Goal: Task Accomplishment & Management: Manage account settings

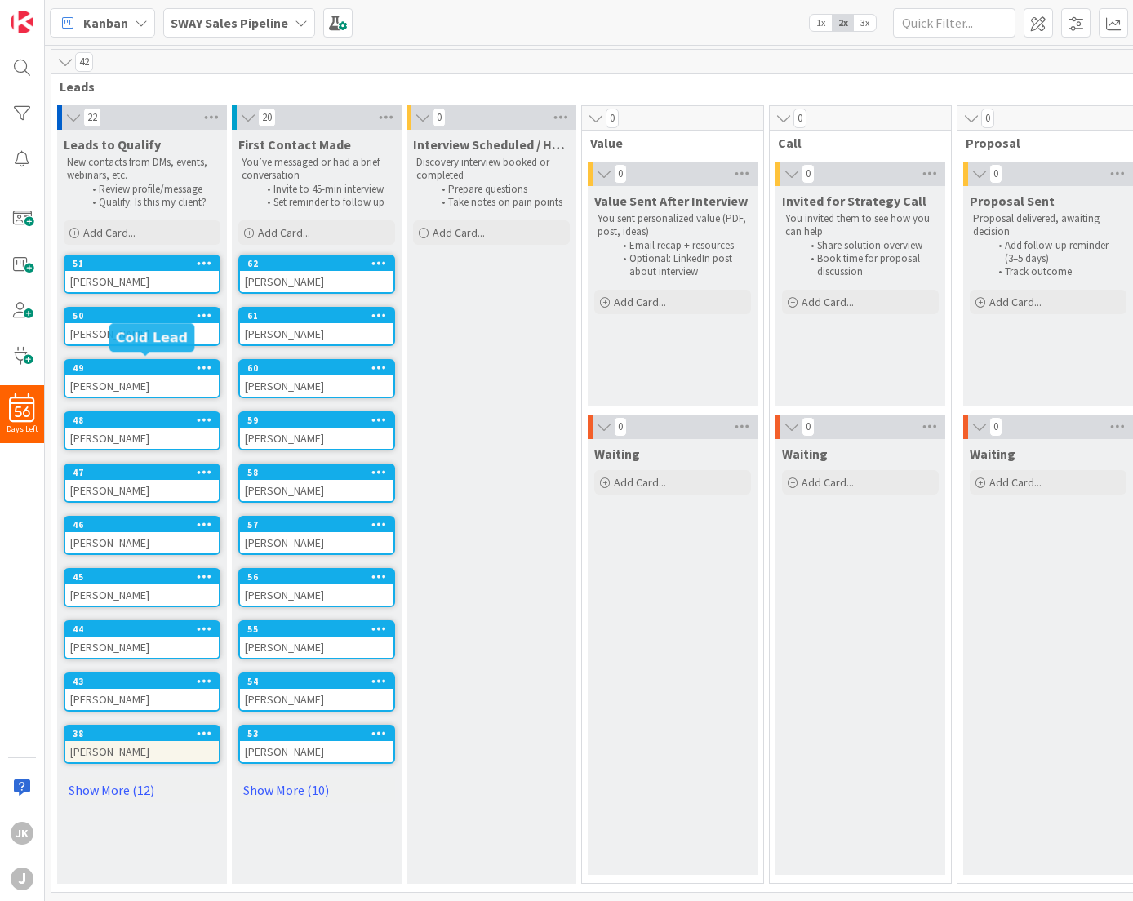
scroll to position [5, 0]
click at [95, 783] on link "Show More (12)" at bounding box center [142, 790] width 157 height 26
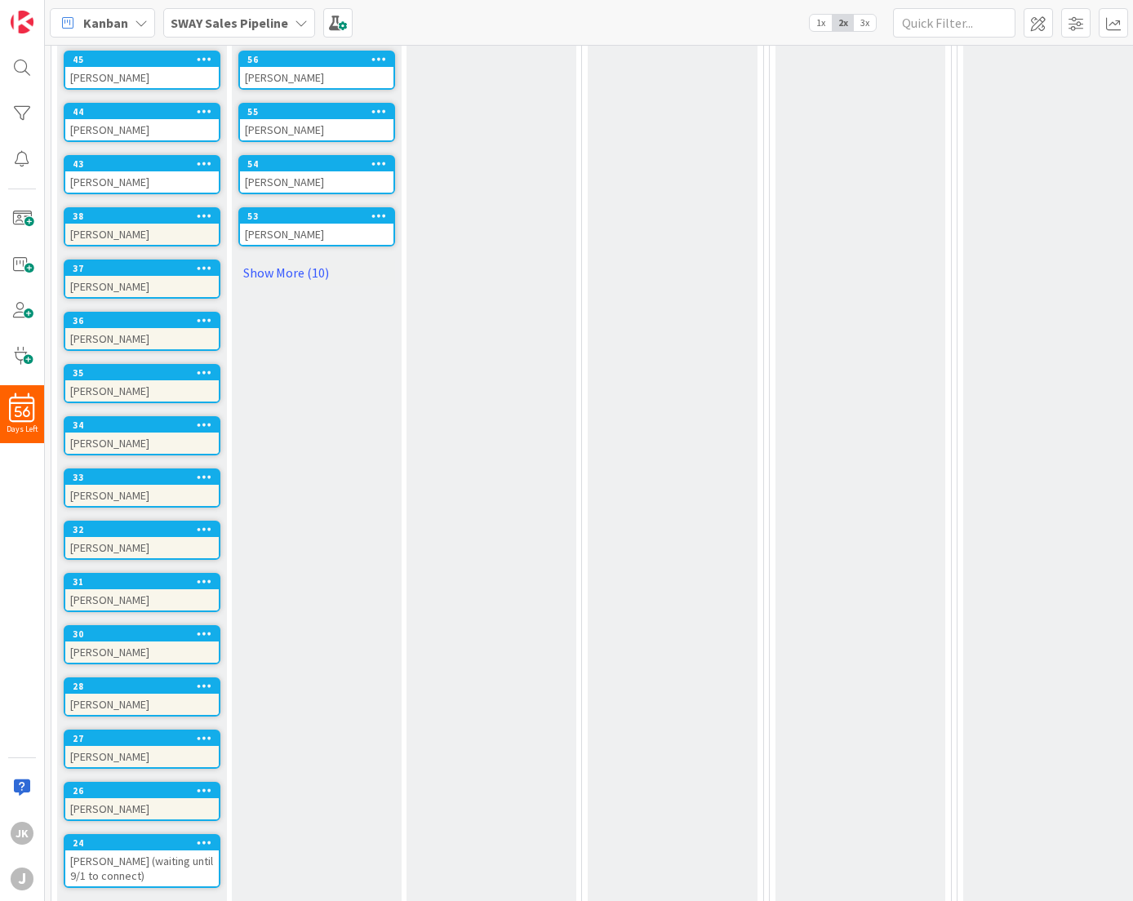
scroll to position [571, 0]
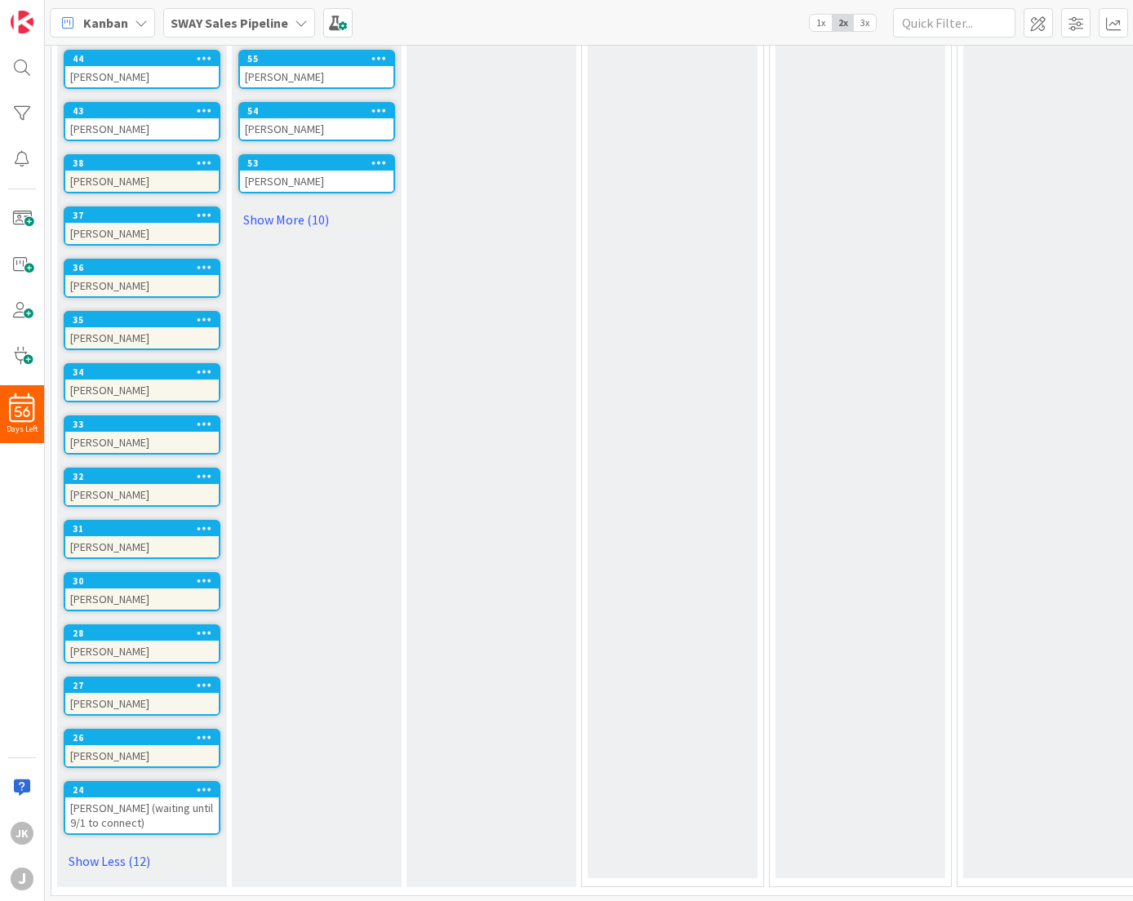
click at [111, 746] on div "[PERSON_NAME]" at bounding box center [142, 756] width 154 height 21
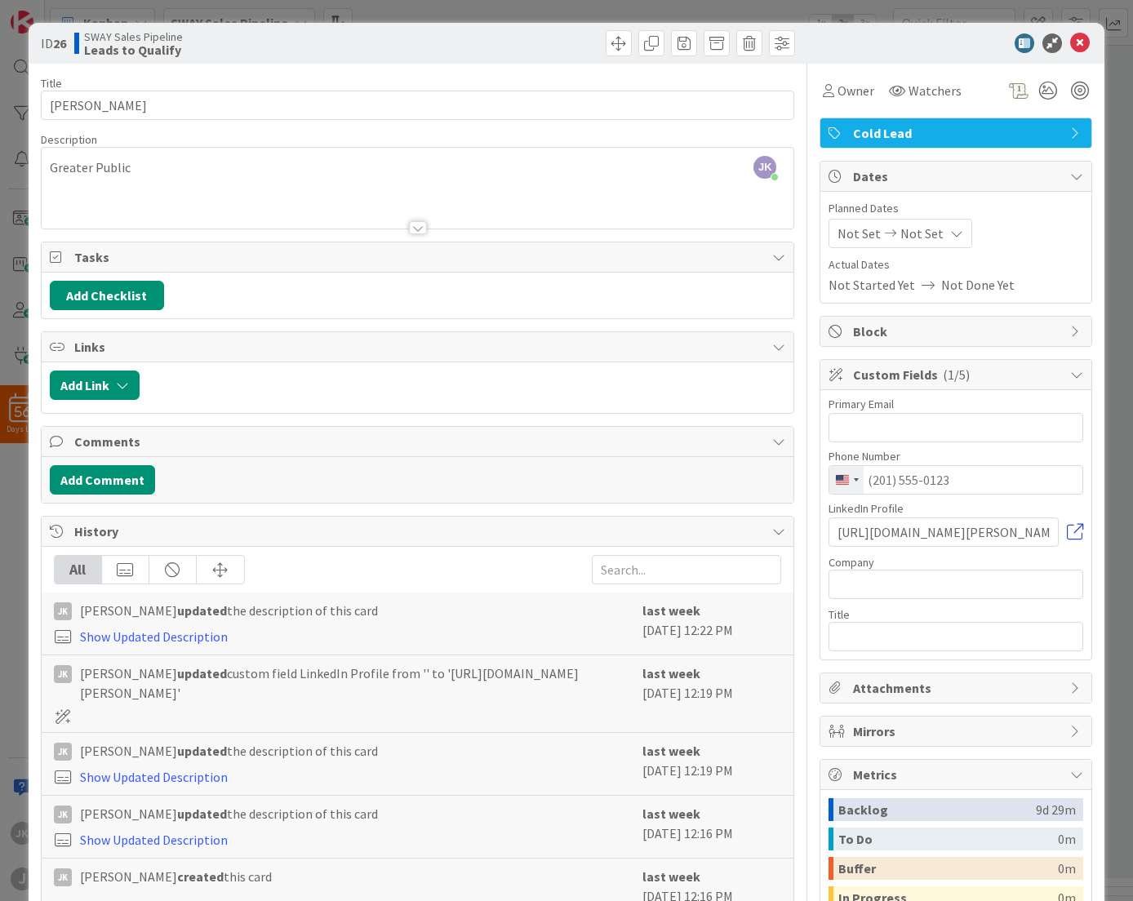
click at [1067, 530] on link at bounding box center [1075, 532] width 16 height 16
click at [746, 47] on span at bounding box center [750, 43] width 26 height 26
click at [759, 117] on button "Delete" at bounding box center [775, 119] width 61 height 29
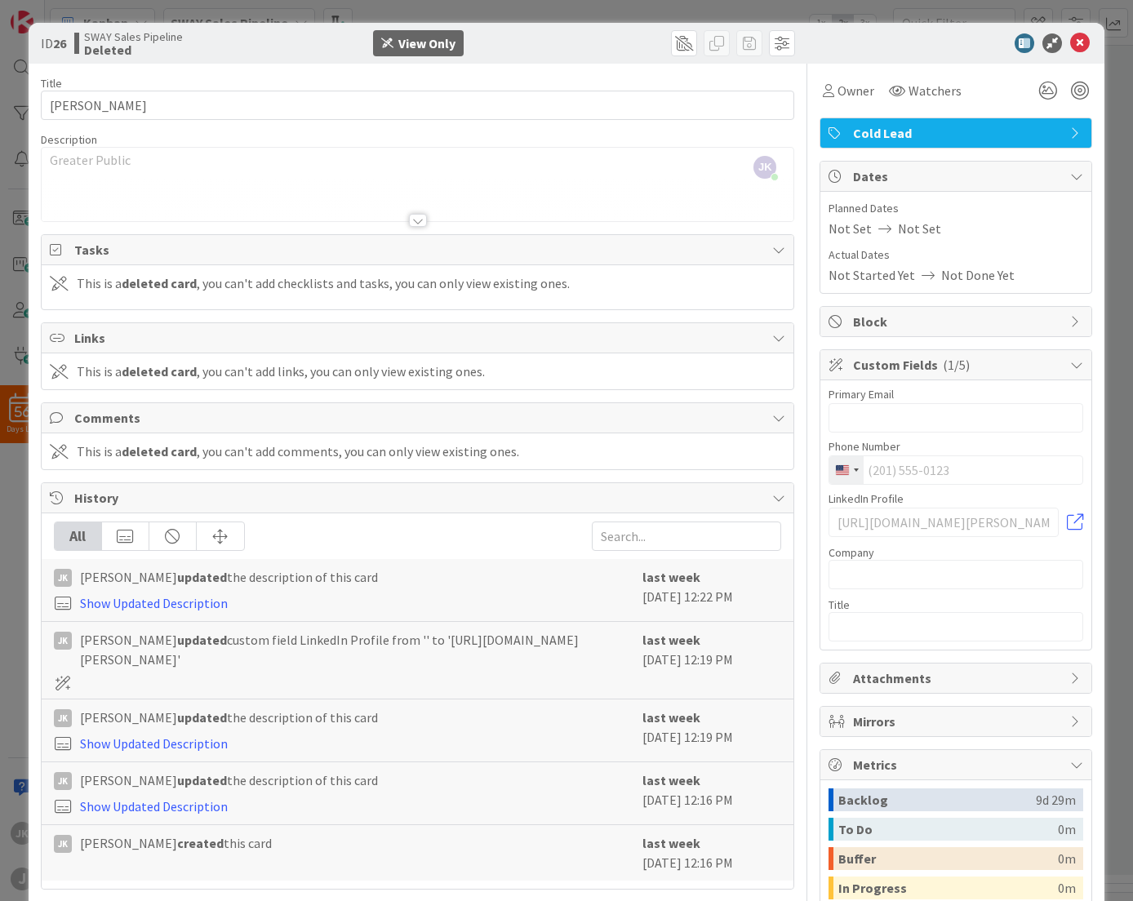
scroll to position [519, 0]
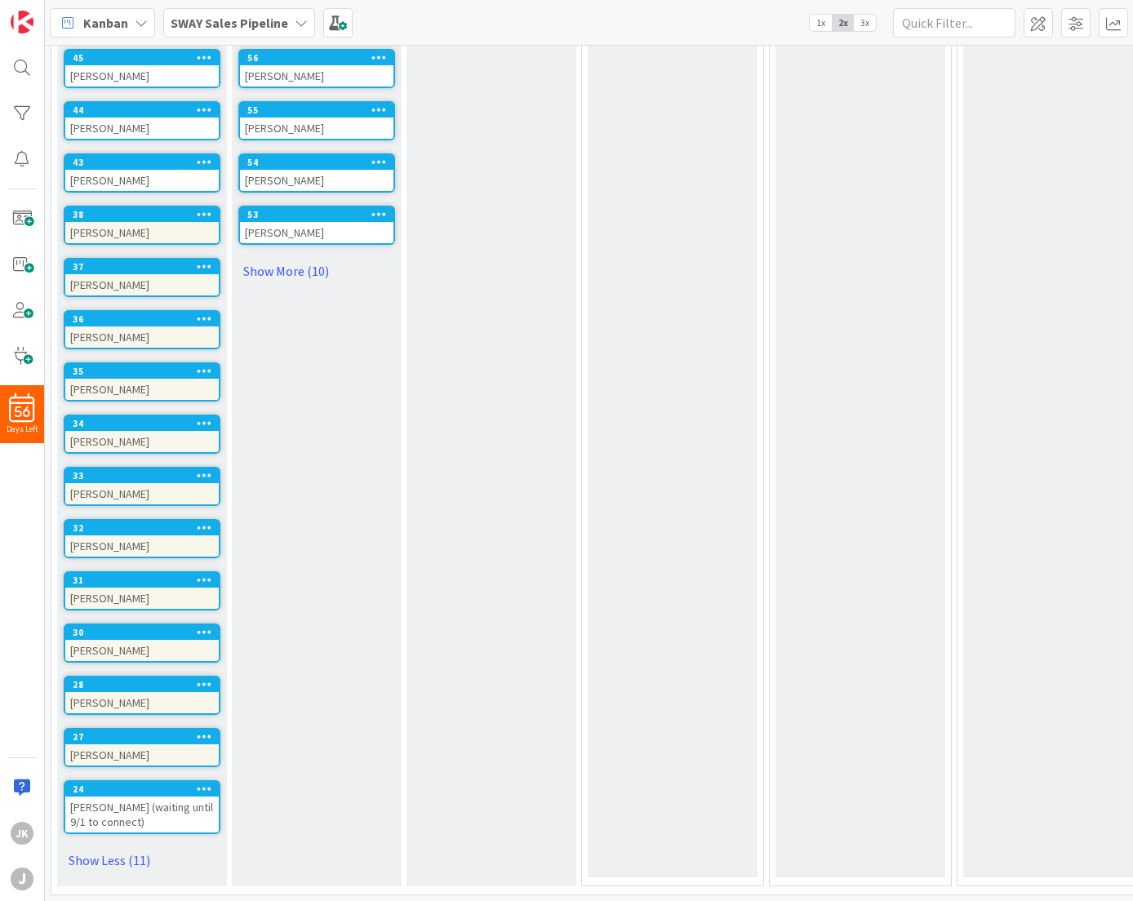
click at [113, 745] on div "[PERSON_NAME]" at bounding box center [142, 755] width 154 height 21
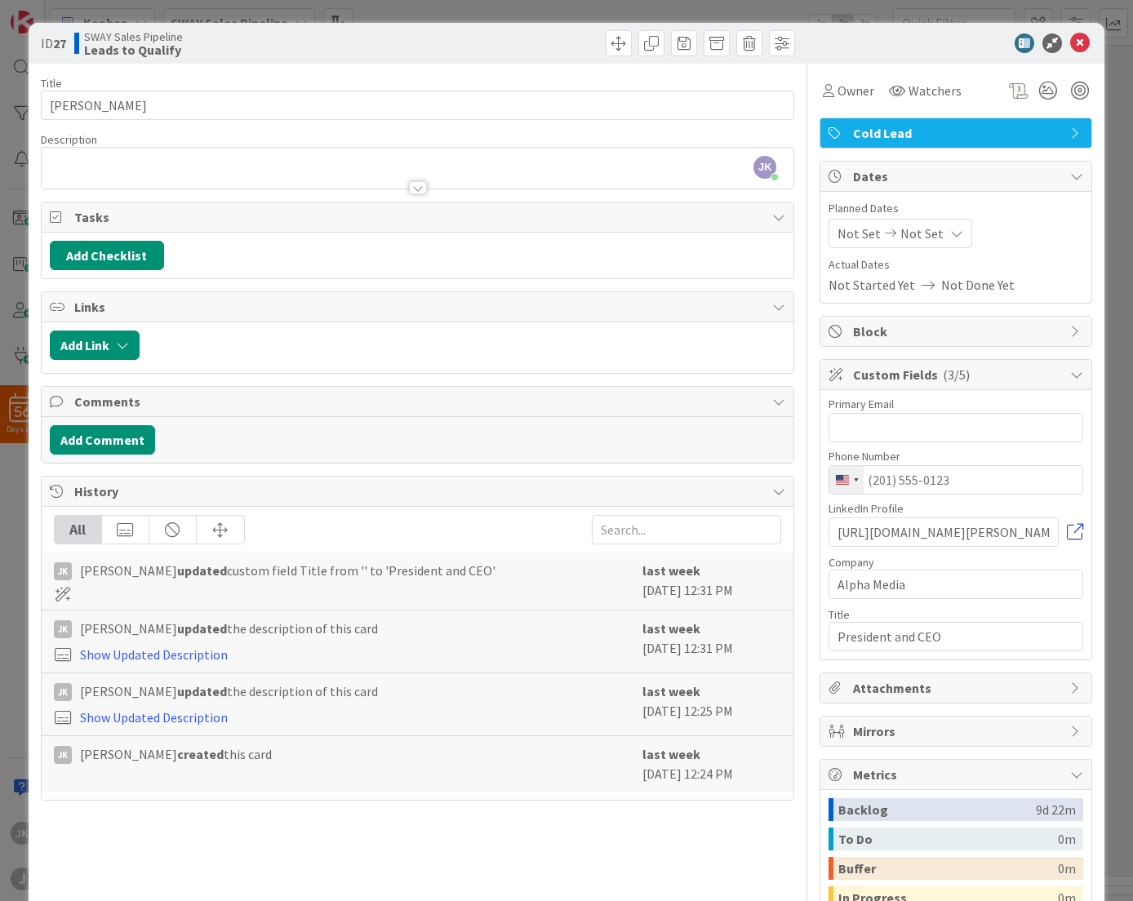
click at [1067, 530] on link at bounding box center [1075, 532] width 16 height 16
click at [1075, 45] on icon at bounding box center [1081, 43] width 20 height 20
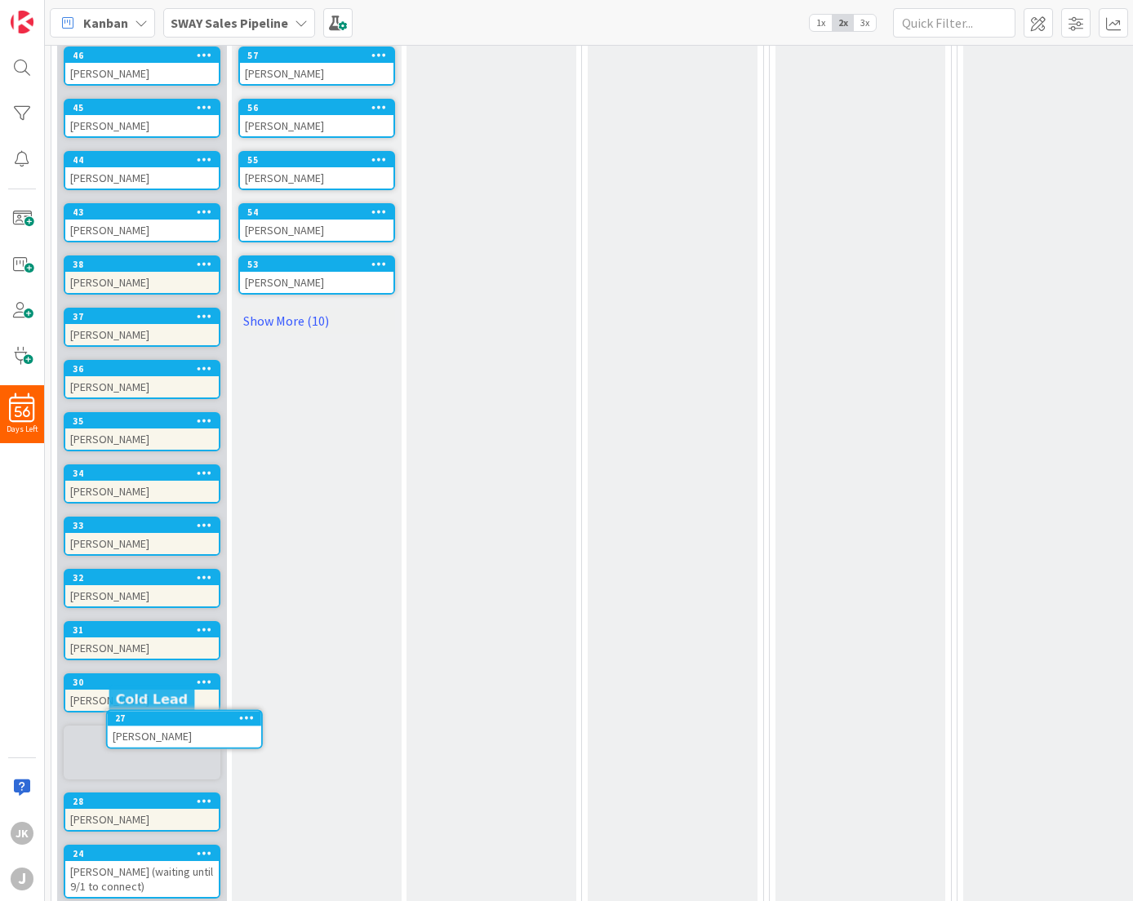
scroll to position [467, 0]
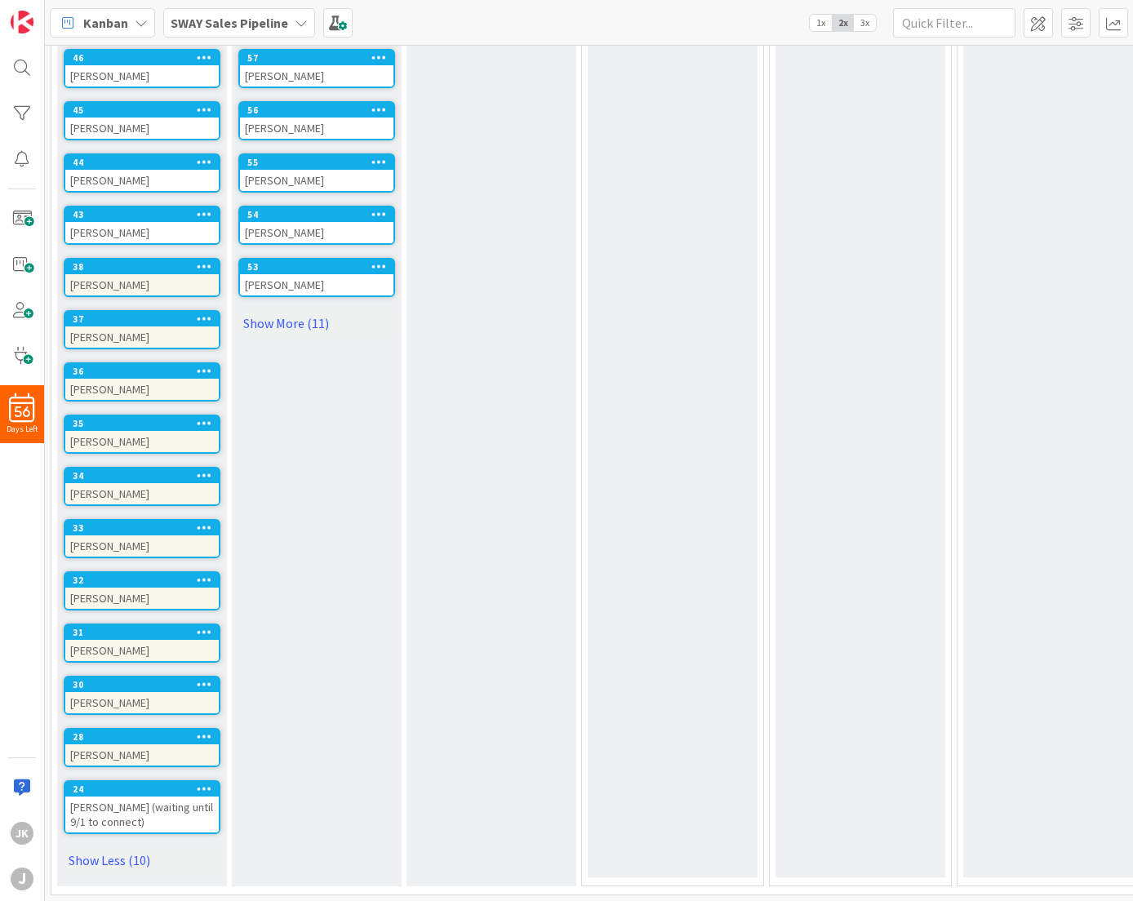
click at [114, 745] on div "[PERSON_NAME]" at bounding box center [142, 755] width 154 height 21
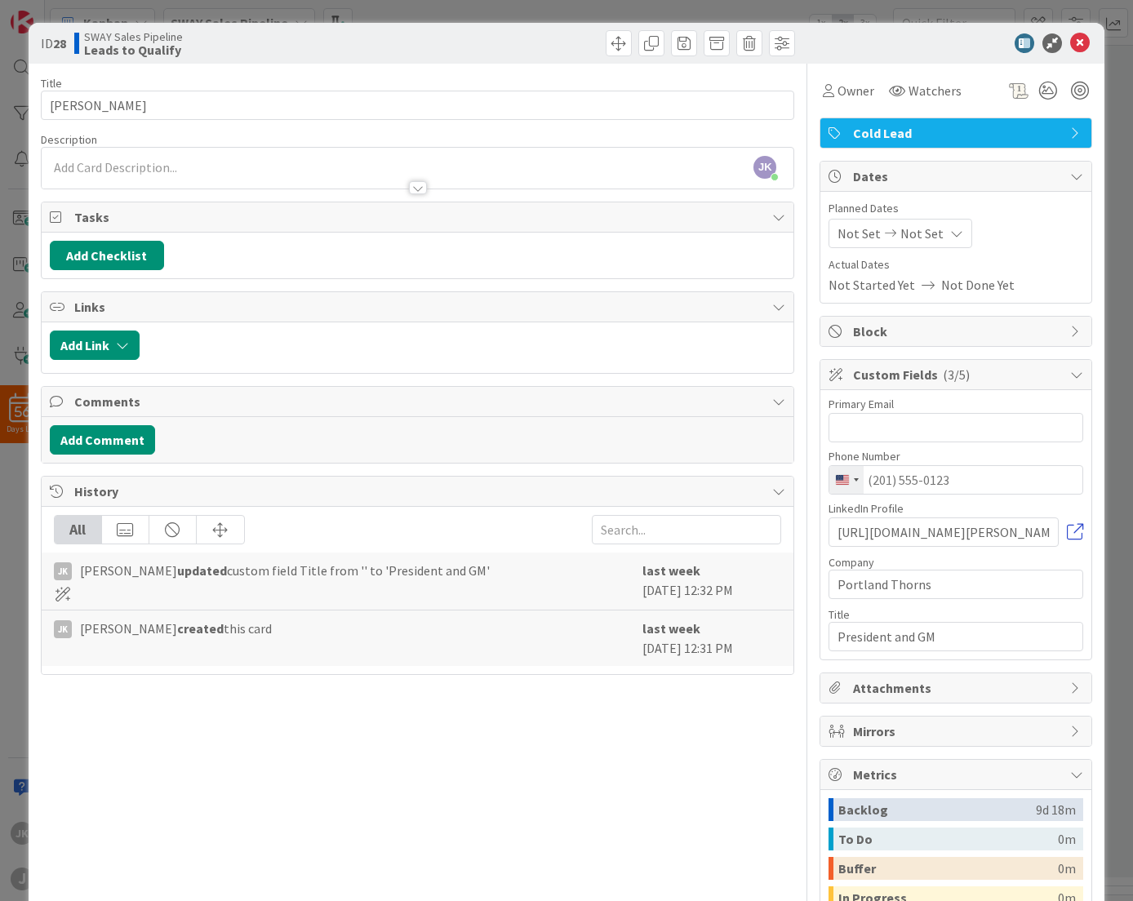
click at [1067, 532] on link at bounding box center [1075, 532] width 16 height 16
